Goal: Task Accomplishment & Management: Use online tool/utility

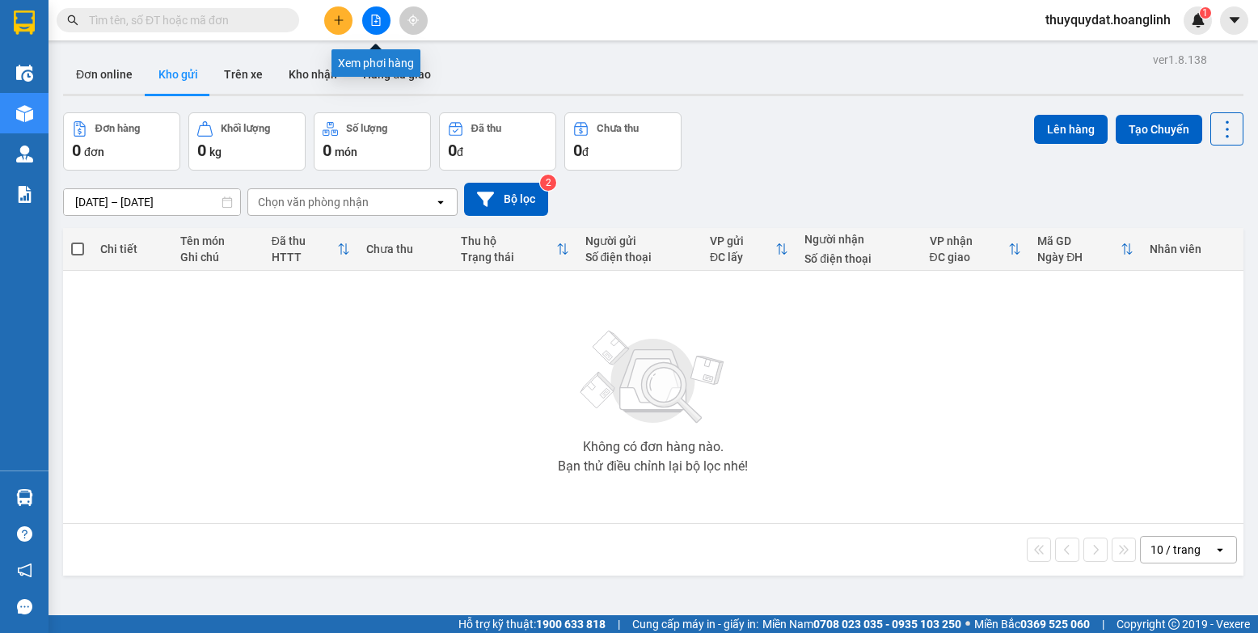
click at [373, 17] on icon "file-add" at bounding box center [375, 20] width 11 height 11
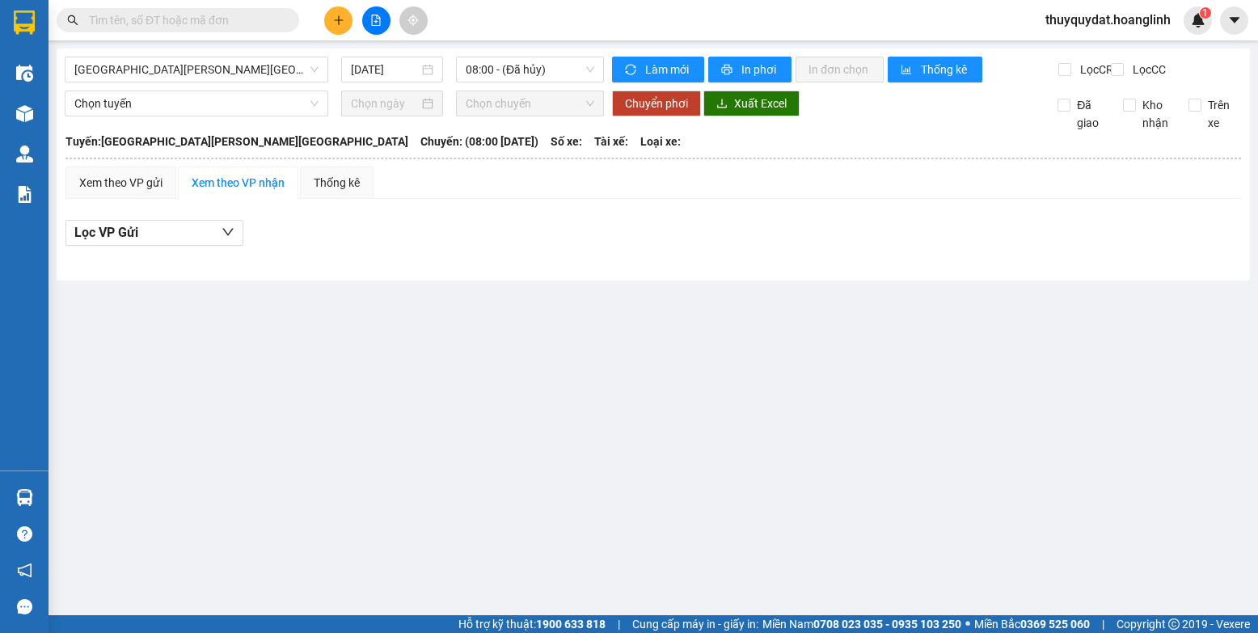
drag, startPoint x: 167, startPoint y: 59, endPoint x: 161, endPoint y: 53, distance: 8.6
click at [161, 53] on div "[GEOGRAPHIC_DATA][PERSON_NAME][GEOGRAPHIC_DATA] [DATE] 08:00 - ([GEOGRAPHIC_DAT…" at bounding box center [653, 165] width 1193 height 232
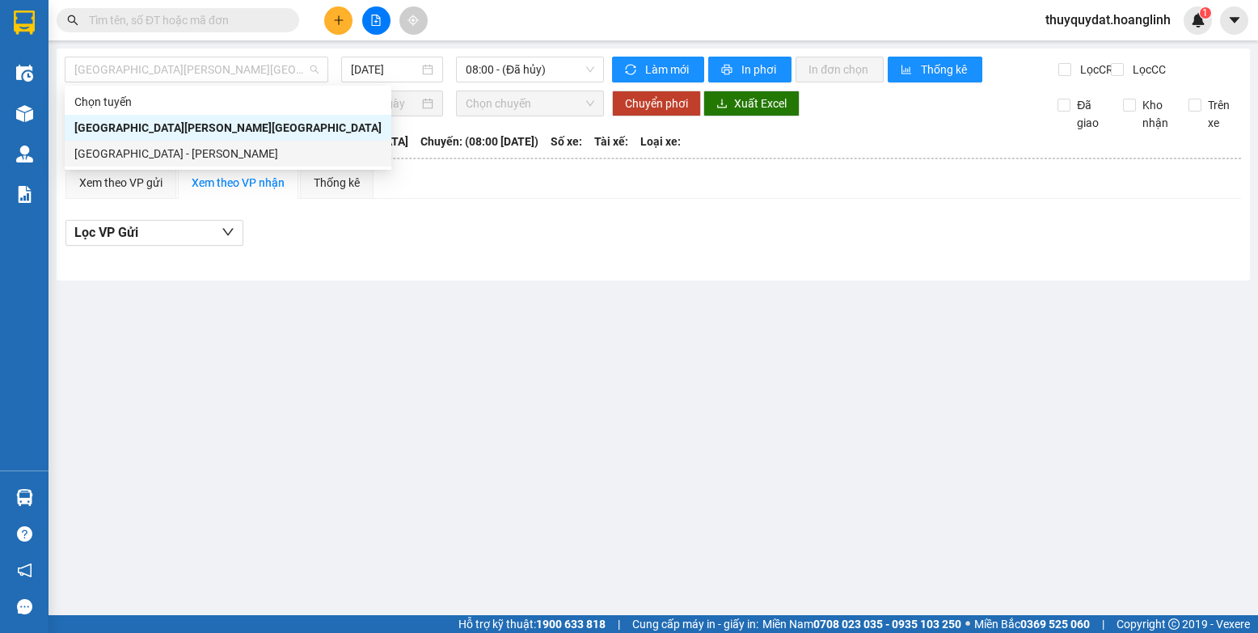
drag, startPoint x: 161, startPoint y: 146, endPoint x: 329, endPoint y: 86, distance: 178.7
click at [162, 147] on div "[GEOGRAPHIC_DATA] - [PERSON_NAME]" at bounding box center [227, 154] width 307 height 18
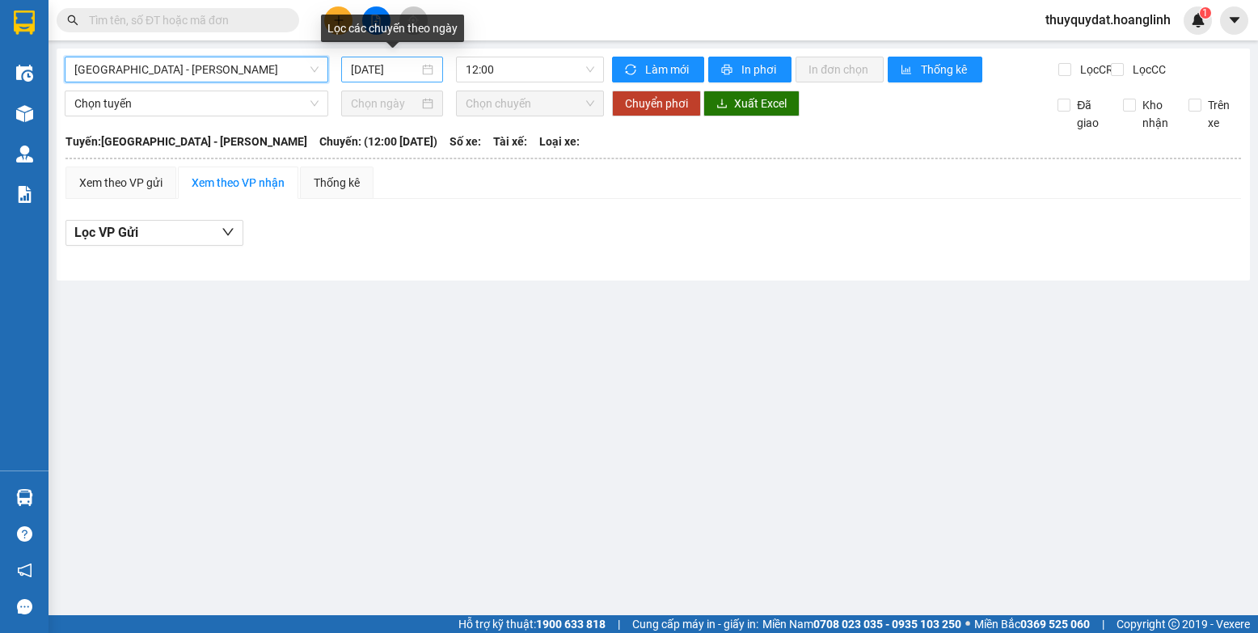
click at [384, 69] on input "[DATE]" at bounding box center [385, 70] width 68 height 18
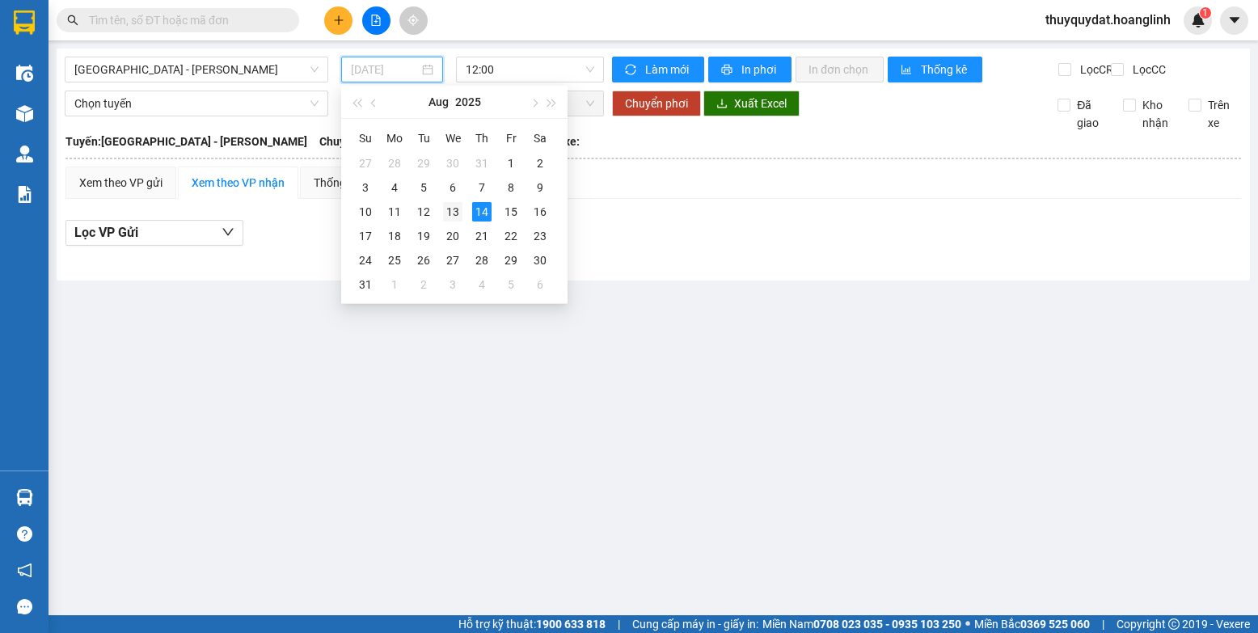
click at [456, 216] on div "13" at bounding box center [452, 211] width 19 height 19
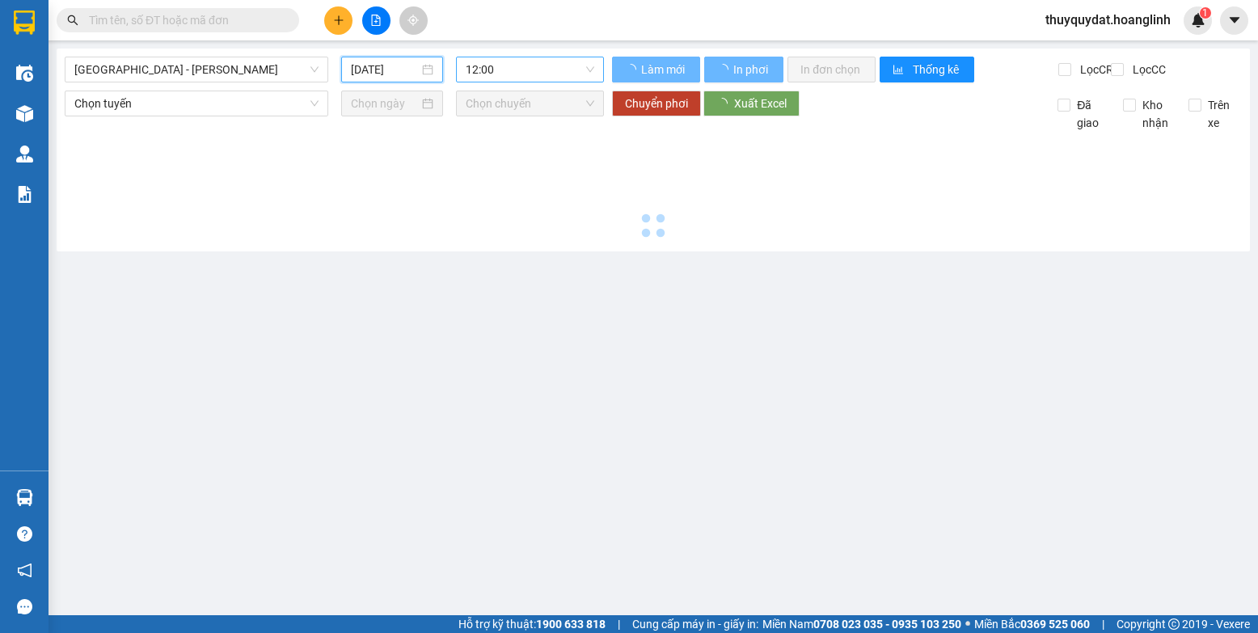
type input "[DATE]"
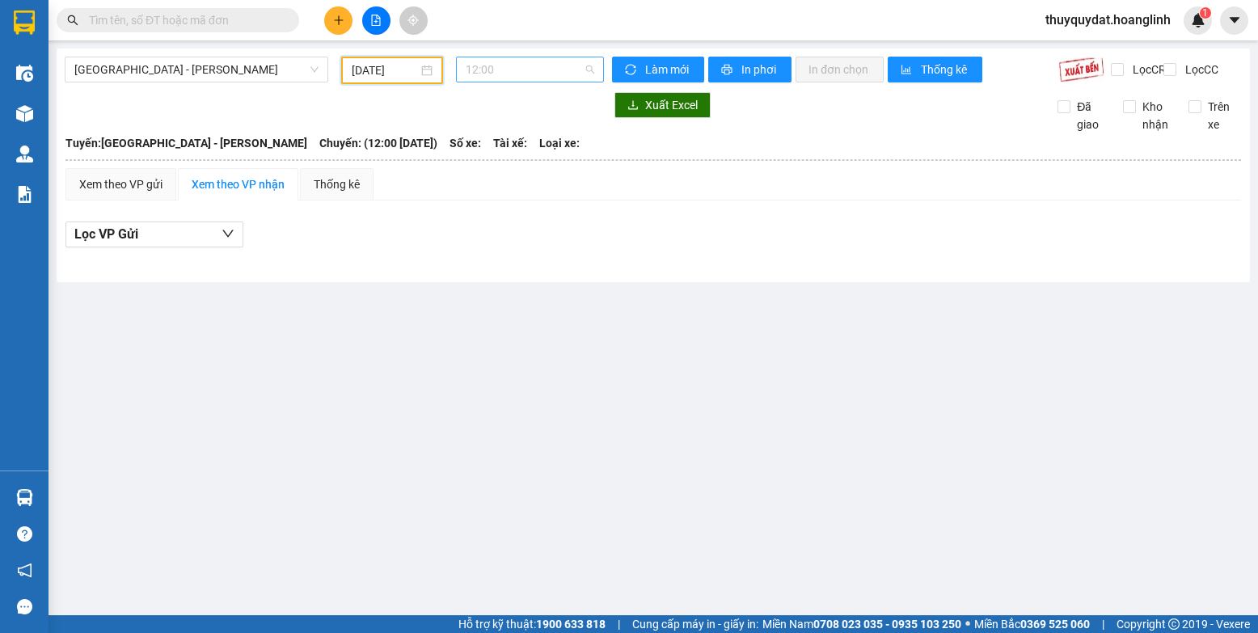
click at [513, 68] on span "12:00" at bounding box center [530, 69] width 129 height 24
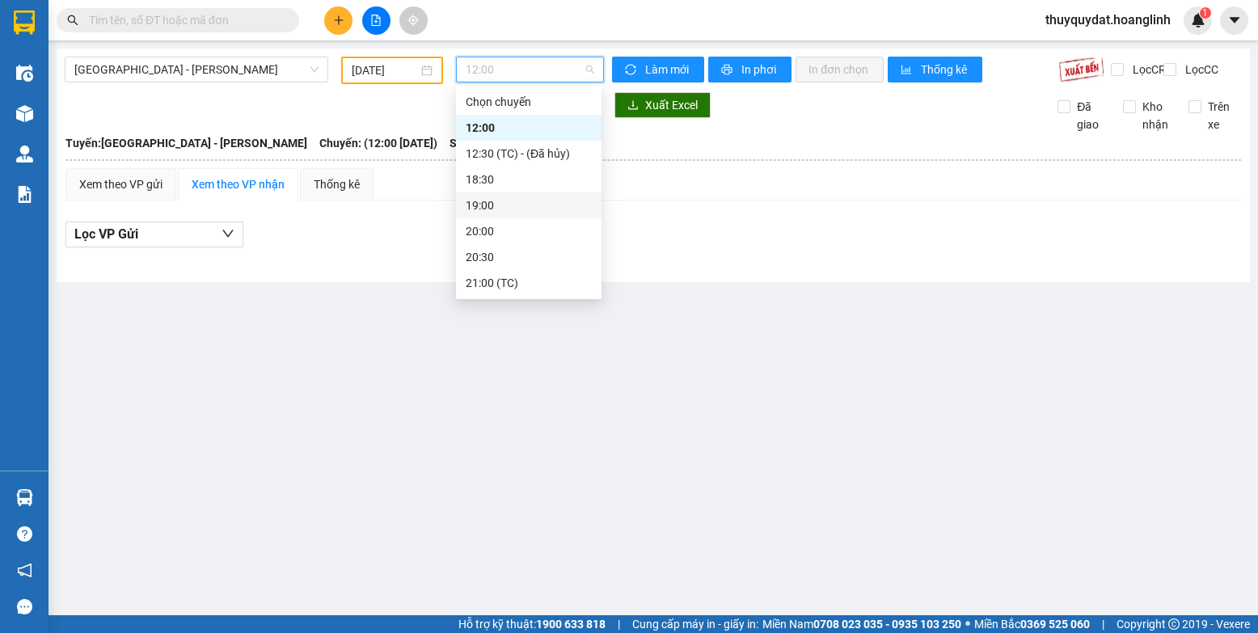
click at [505, 199] on div "19:00" at bounding box center [529, 205] width 126 height 18
